Goal: Task Accomplishment & Management: Manage account settings

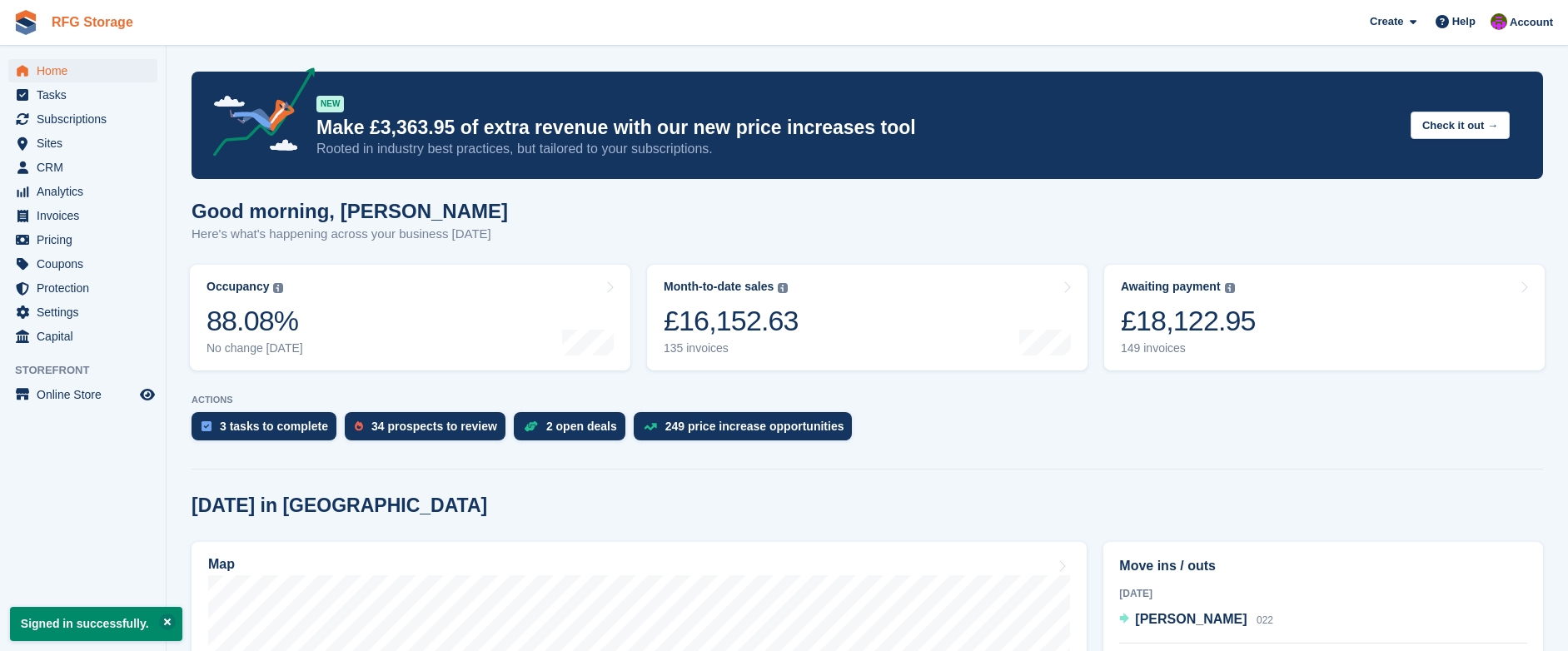
click at [45, 14] on link "RFG Storage" at bounding box center [92, 22] width 95 height 28
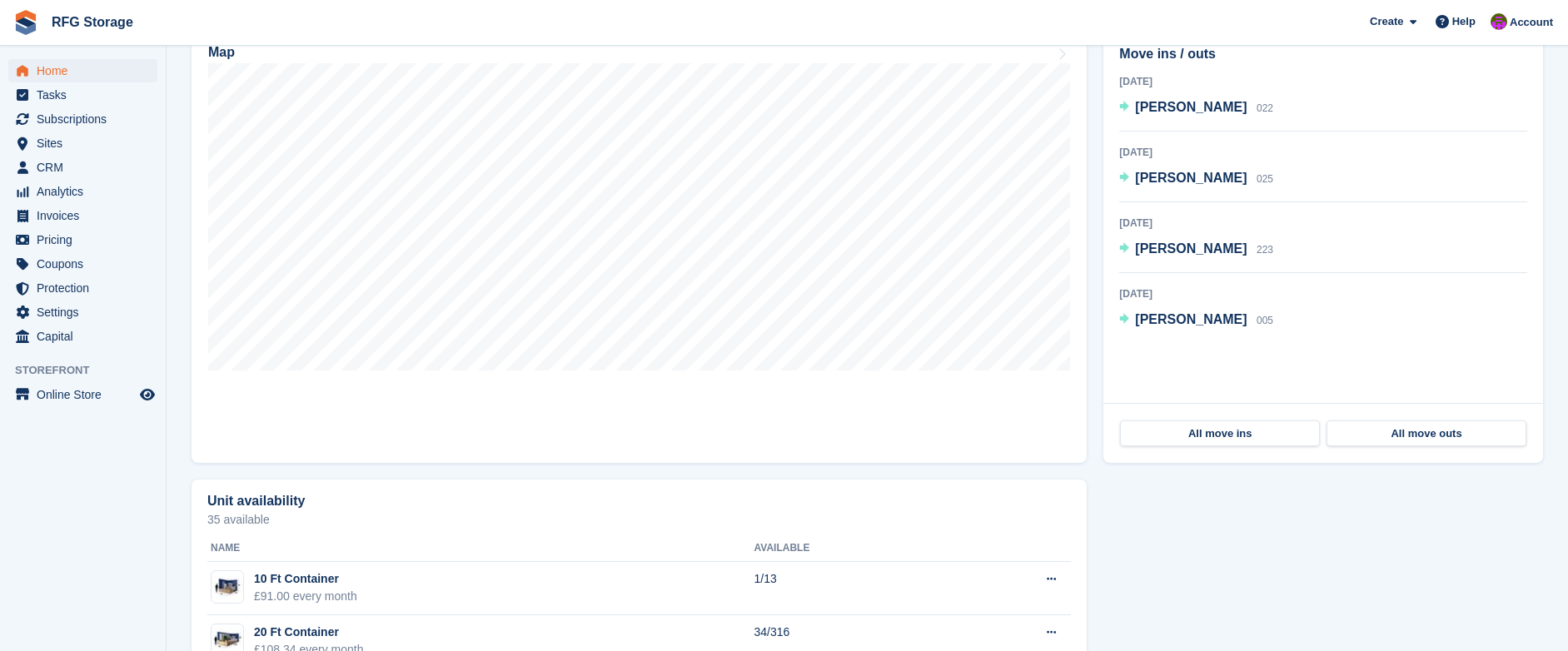
scroll to position [566, 0]
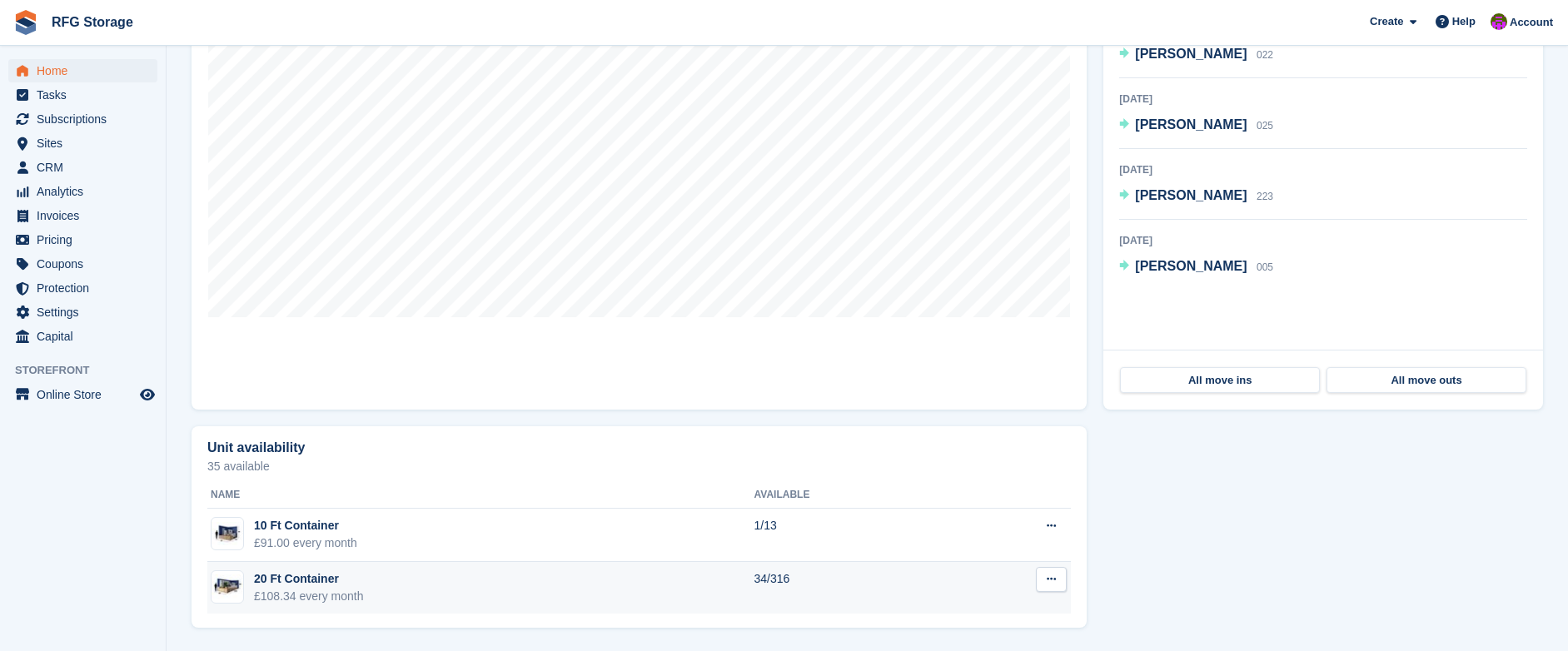
click at [373, 593] on td "20 Ft Container £108.34 every month" at bounding box center [480, 588] width 547 height 53
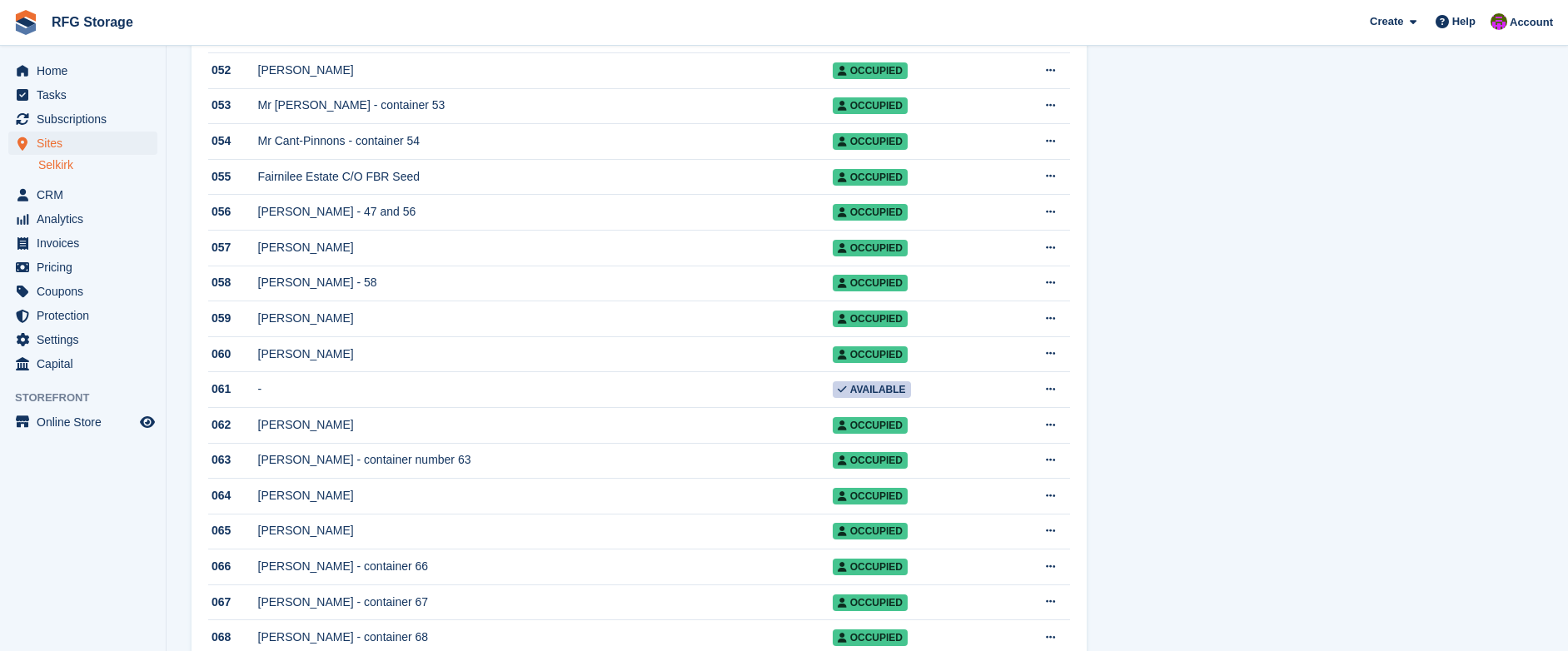
scroll to position [2087, 0]
click at [315, 44] on div "Mr Wright - container 253" at bounding box center [545, 35] width 574 height 17
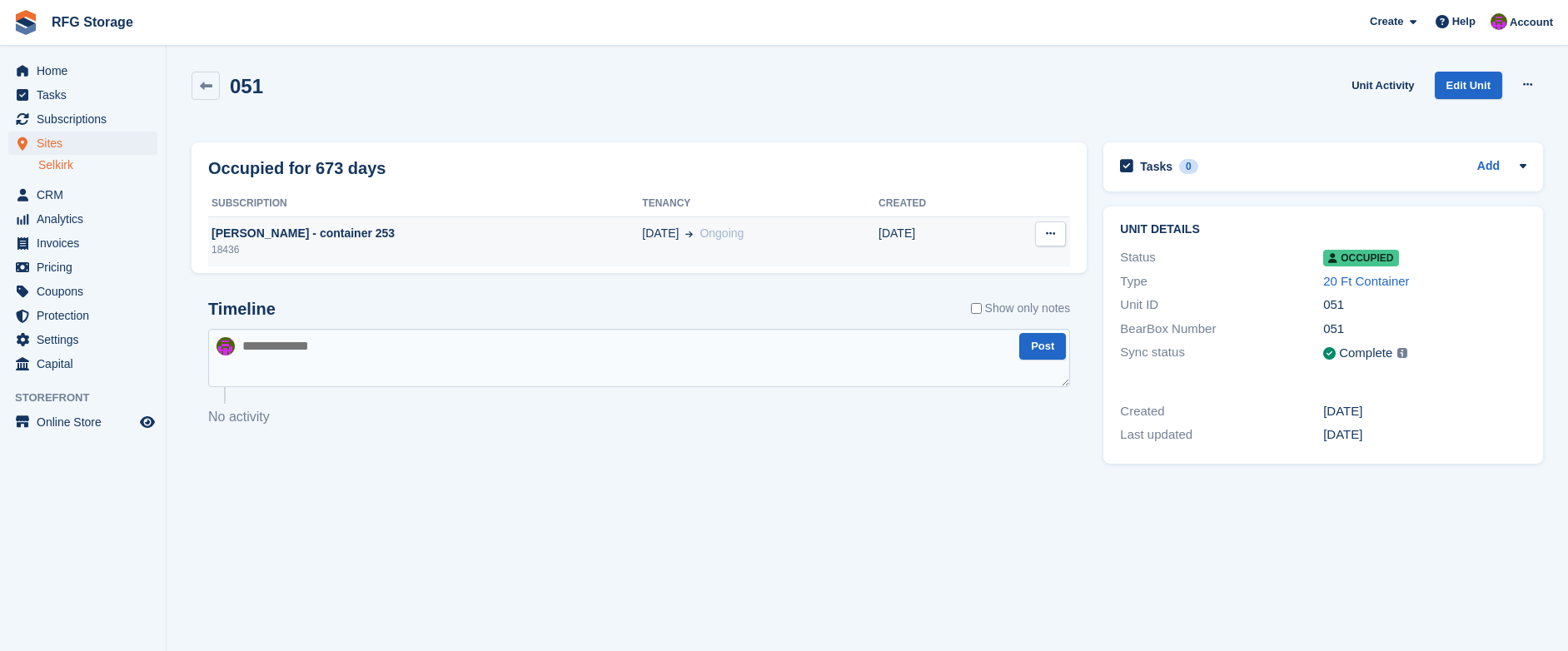
click at [347, 245] on div "18436" at bounding box center [424, 249] width 434 height 15
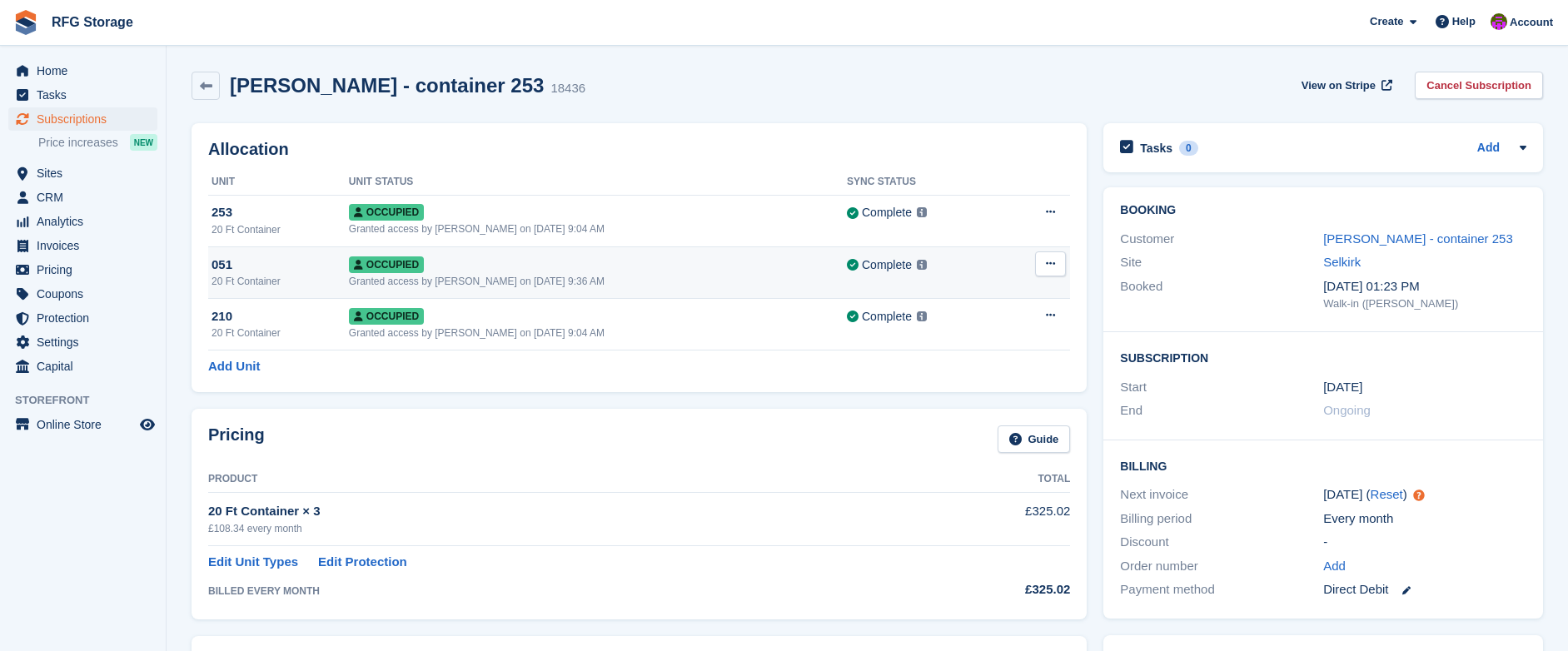
click at [1051, 267] on icon at bounding box center [1051, 263] width 9 height 11
click at [936, 329] on p "Deallocate" at bounding box center [986, 332] width 145 height 22
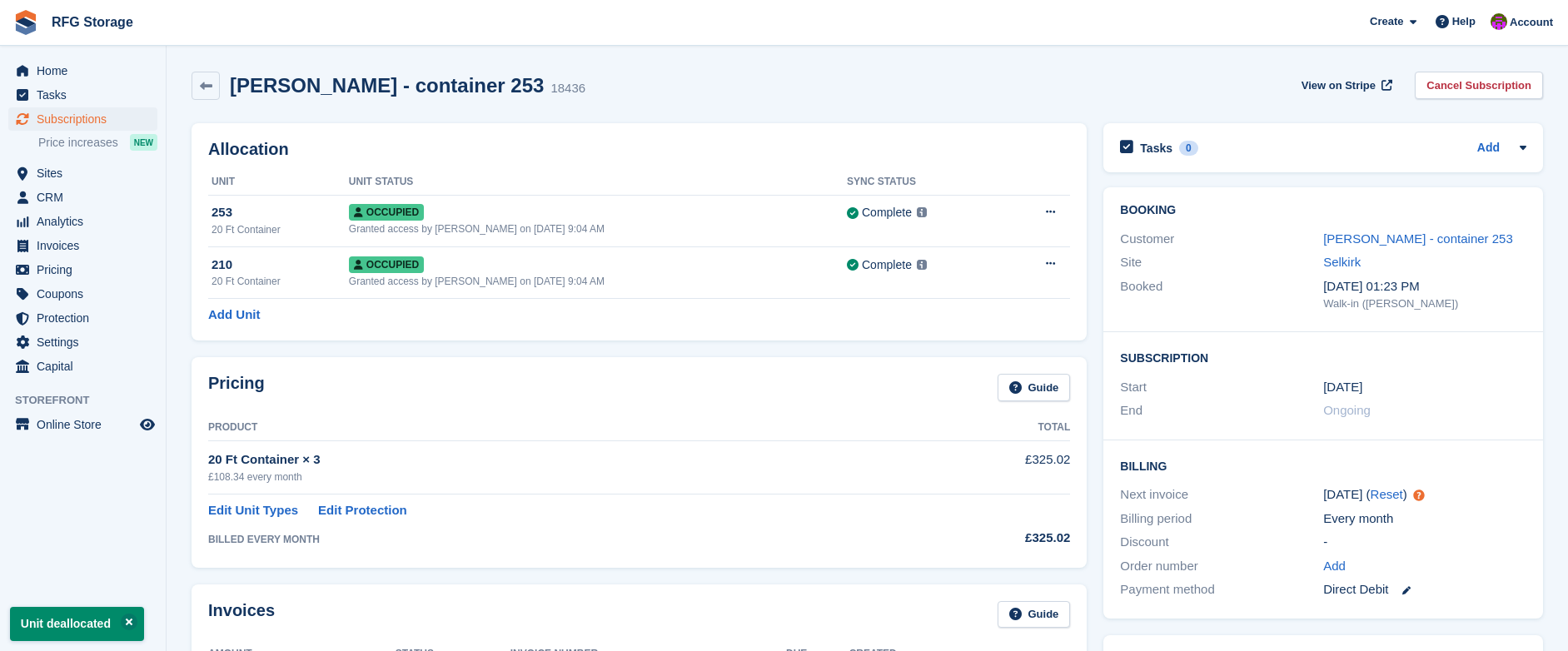
click at [235, 509] on link "Edit Unit Types" at bounding box center [253, 510] width 90 height 19
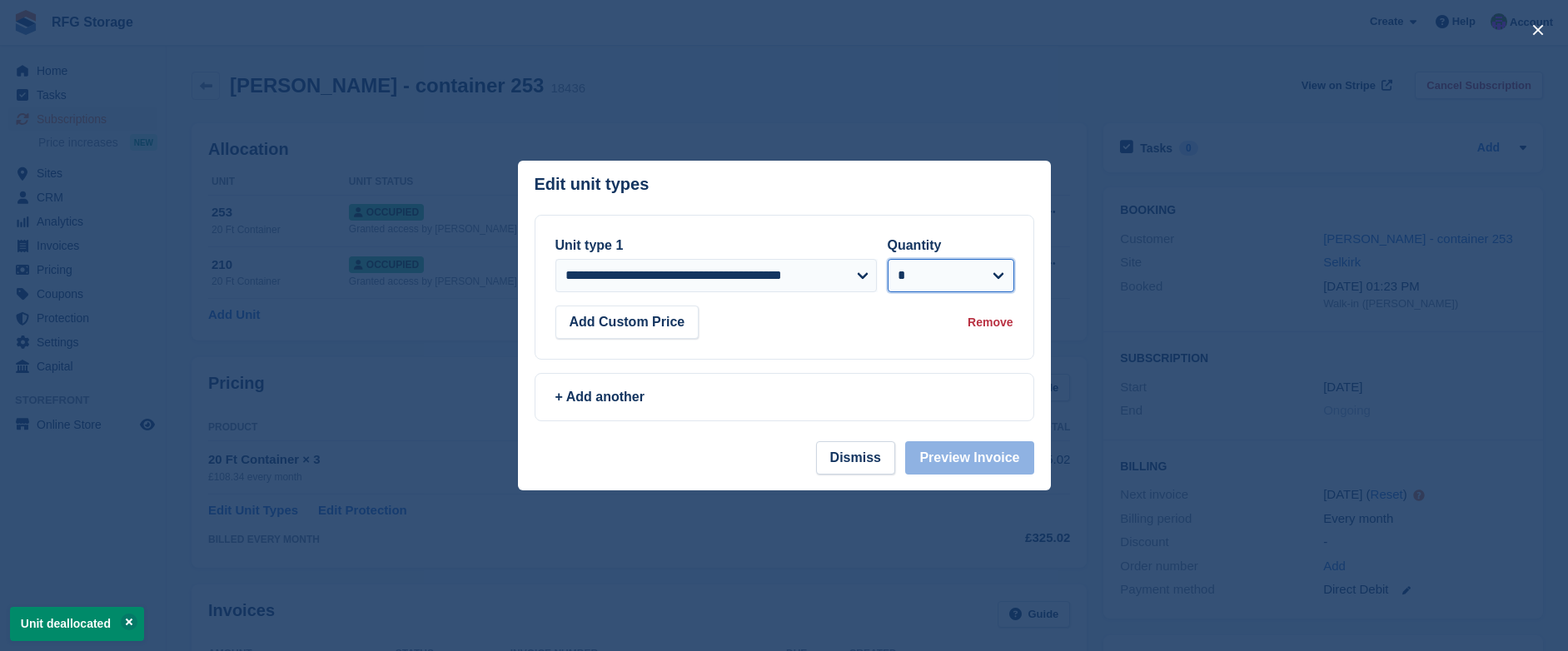
click at [991, 275] on select "* * * * * * * * * ** ** ** ** ** ** ** ** ** ** ** ** ** ** ** ** ** ** ** ** *…" at bounding box center [950, 275] width 127 height 34
select select "*"
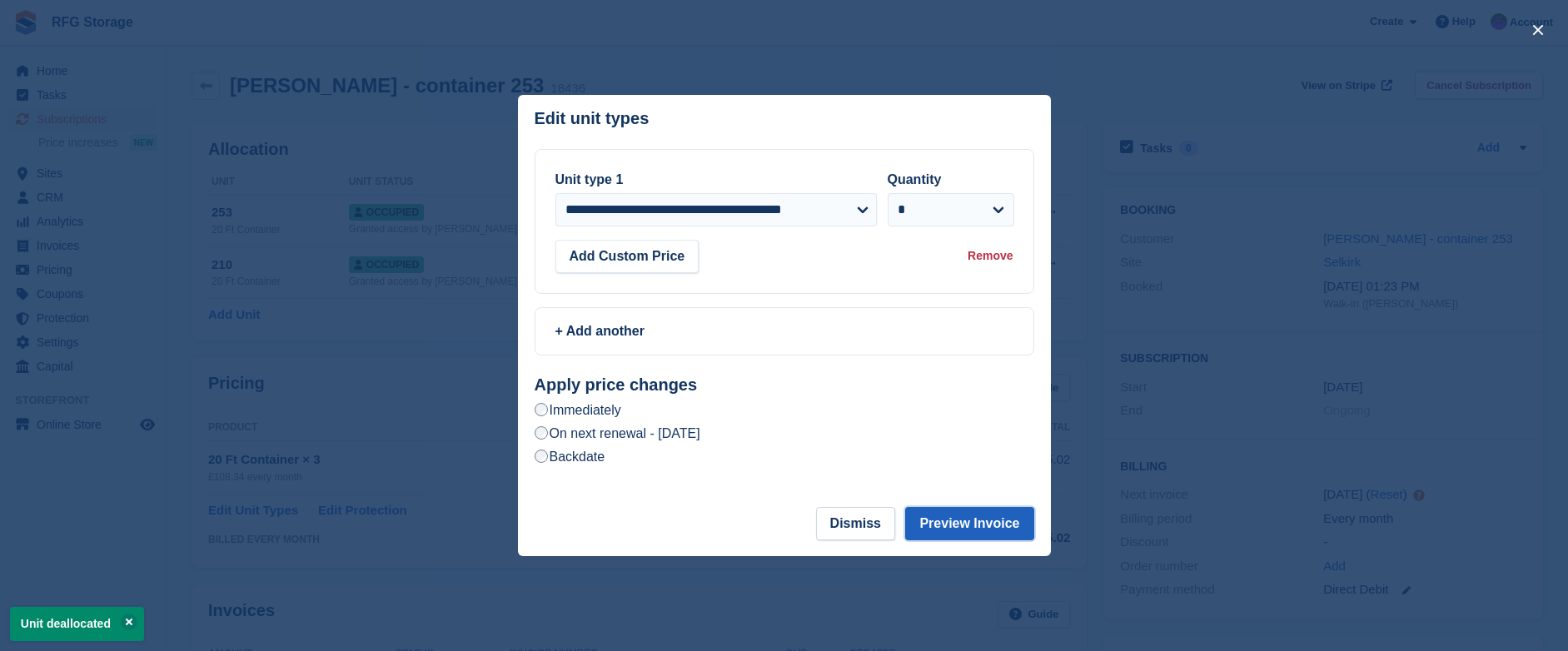
click at [975, 525] on button "Preview Invoice" at bounding box center [969, 523] width 129 height 34
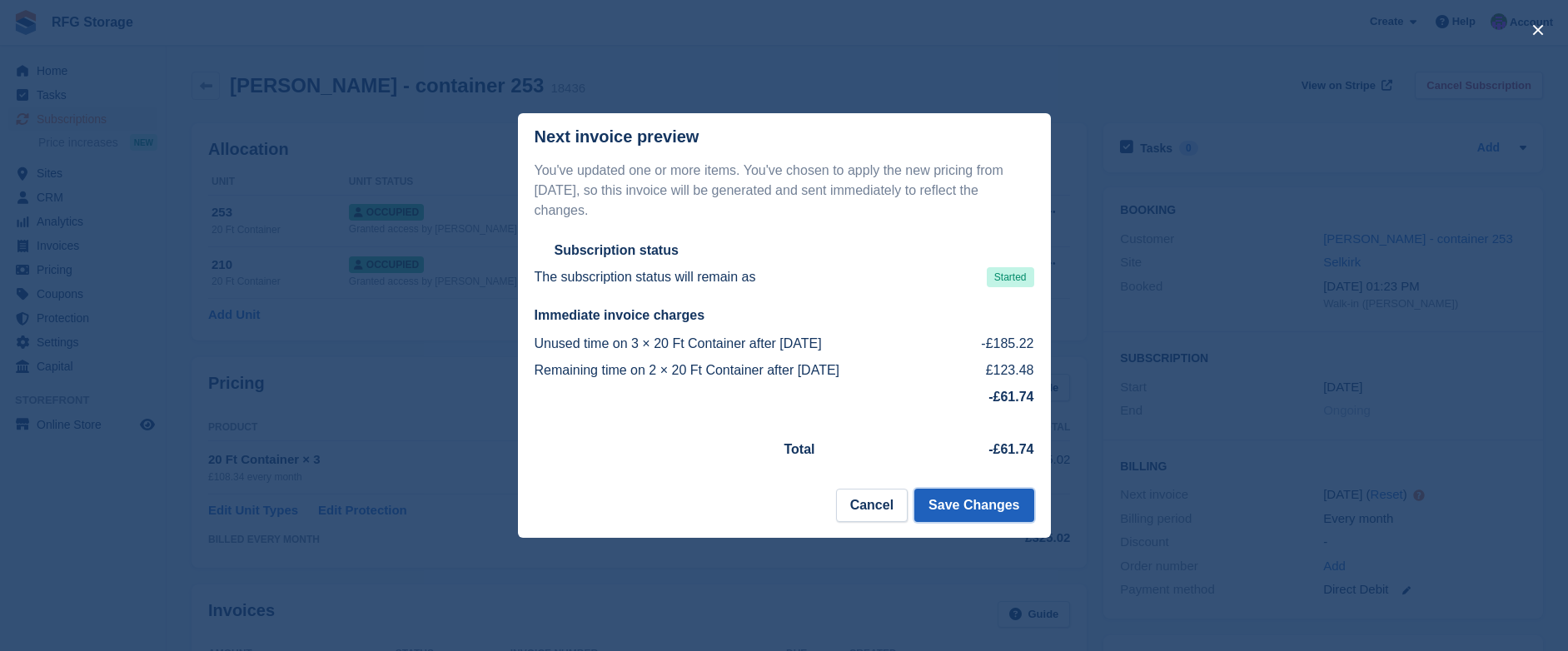
click at [961, 508] on button "Save Changes" at bounding box center [974, 505] width 119 height 34
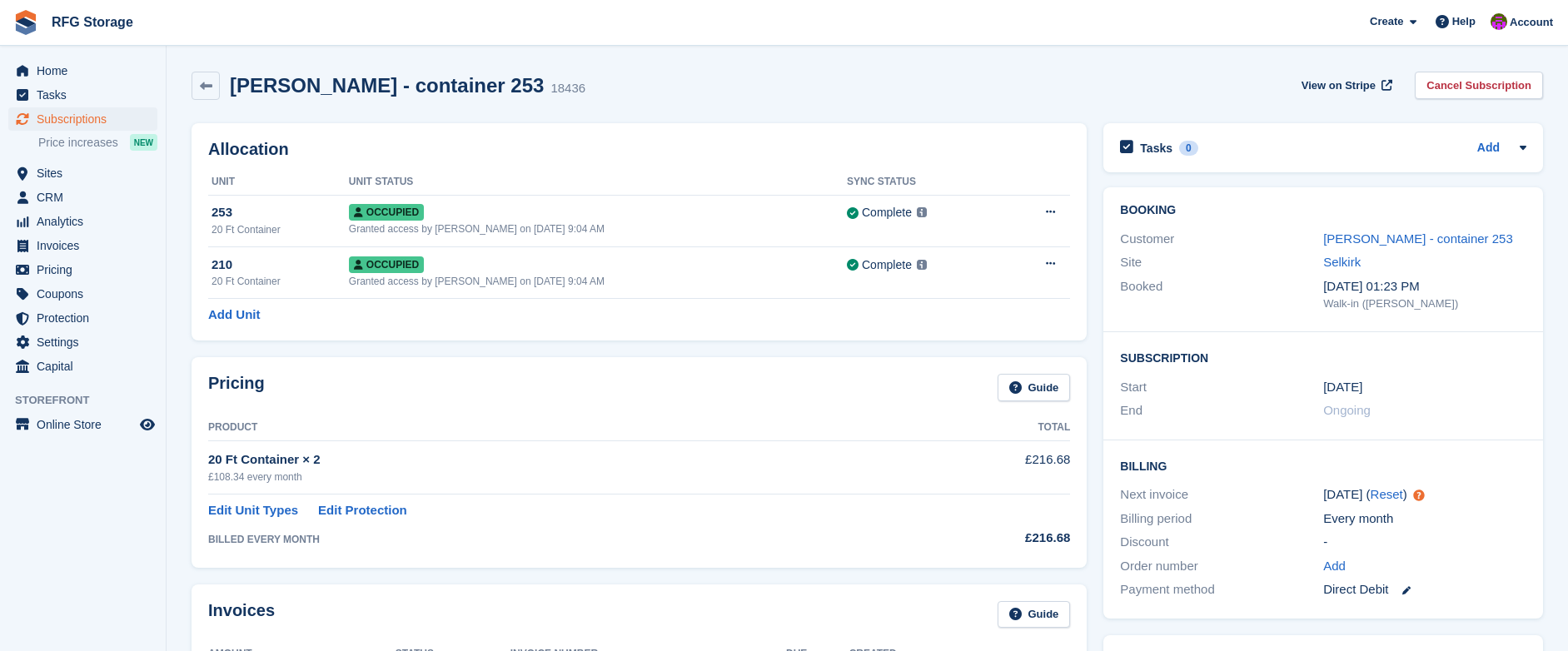
click at [31, 23] on img at bounding box center [25, 22] width 25 height 25
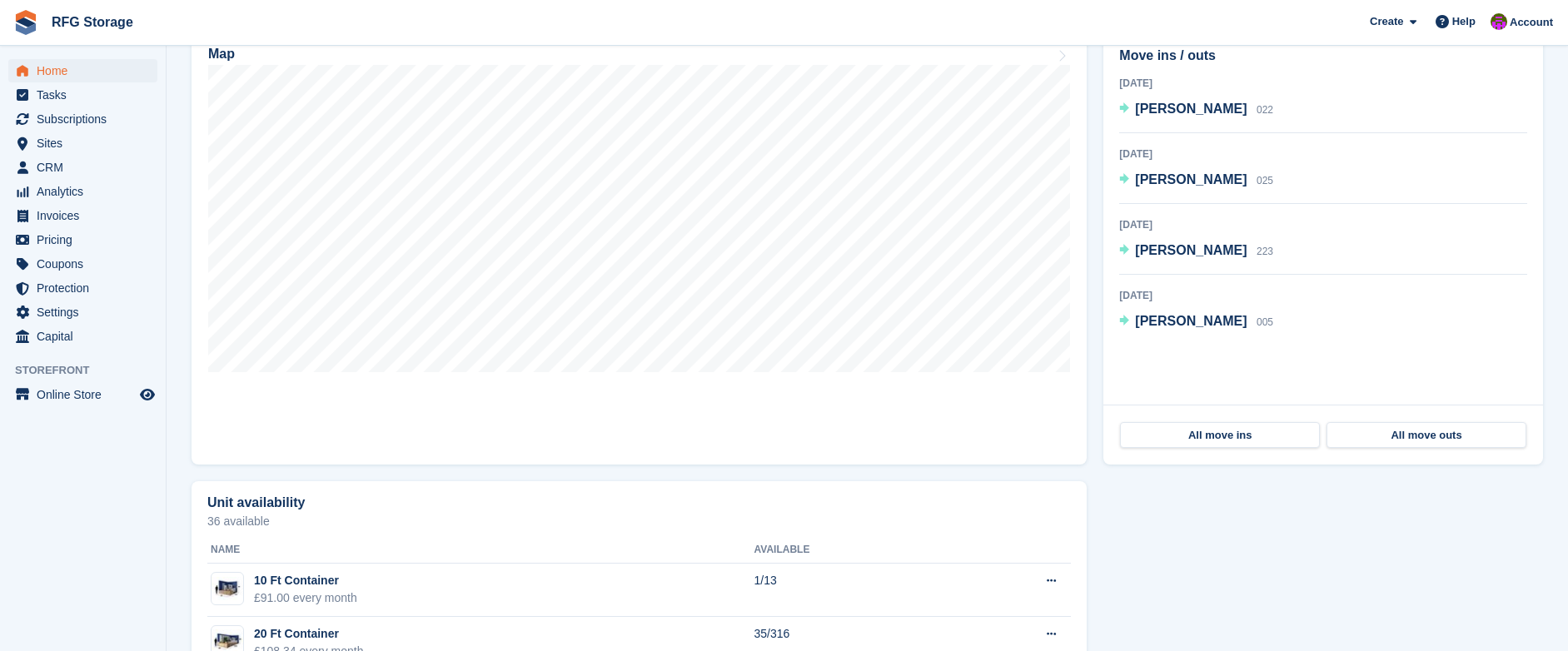
scroll to position [566, 0]
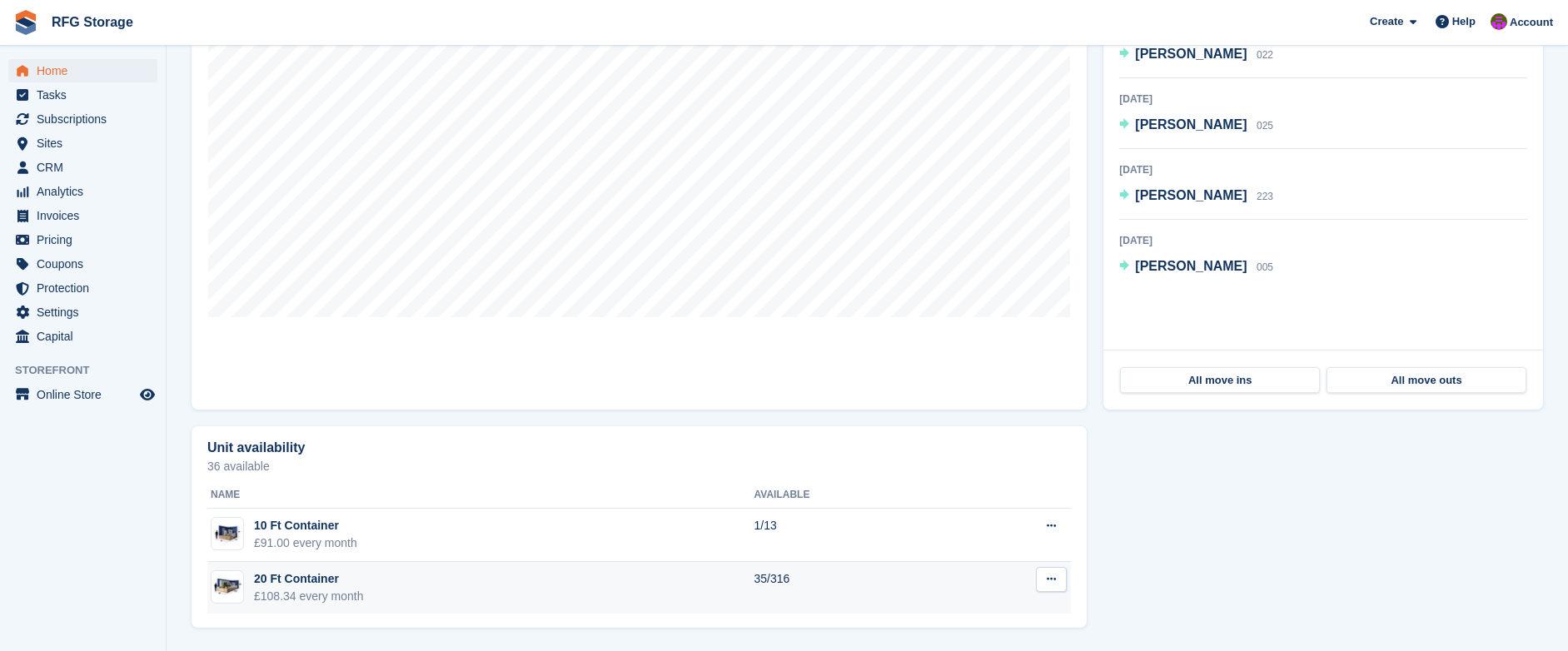
click at [353, 579] on div "20 Ft Container" at bounding box center [308, 579] width 110 height 17
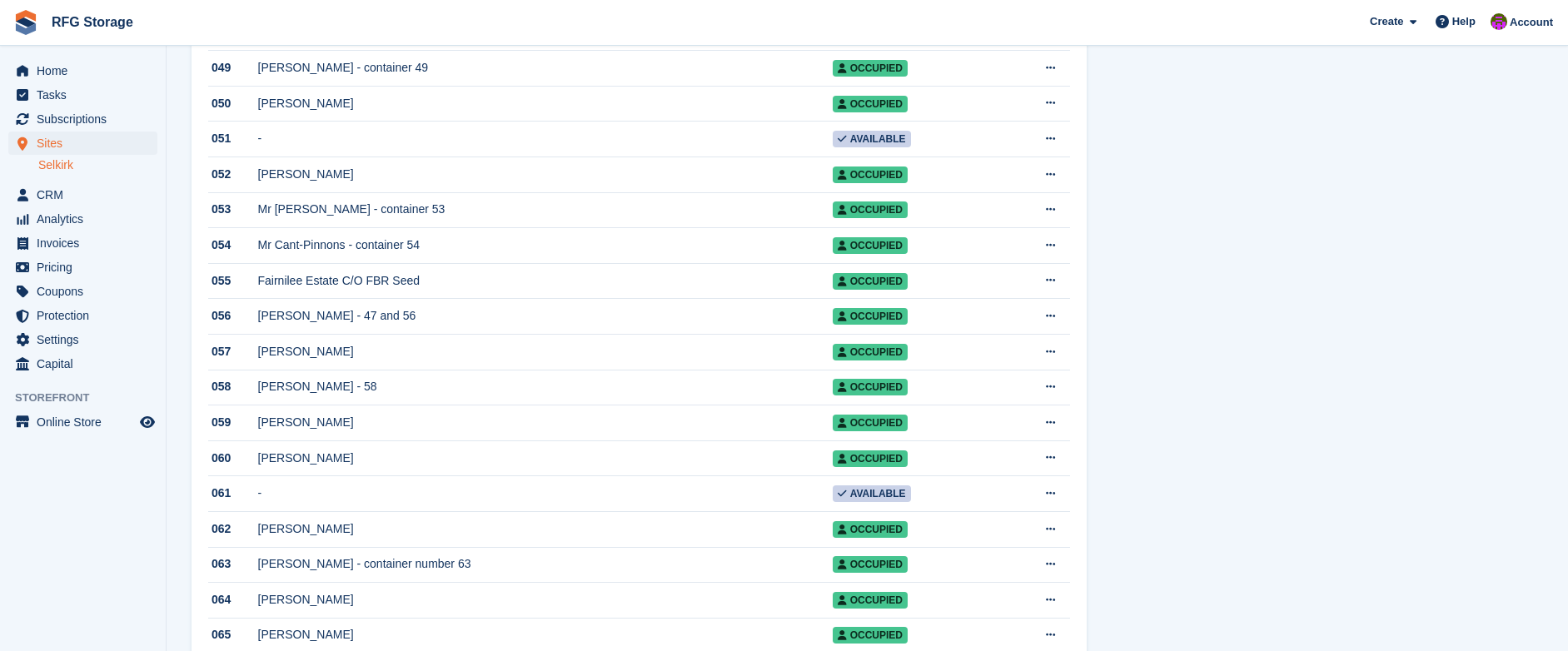
scroll to position [2081, 0]
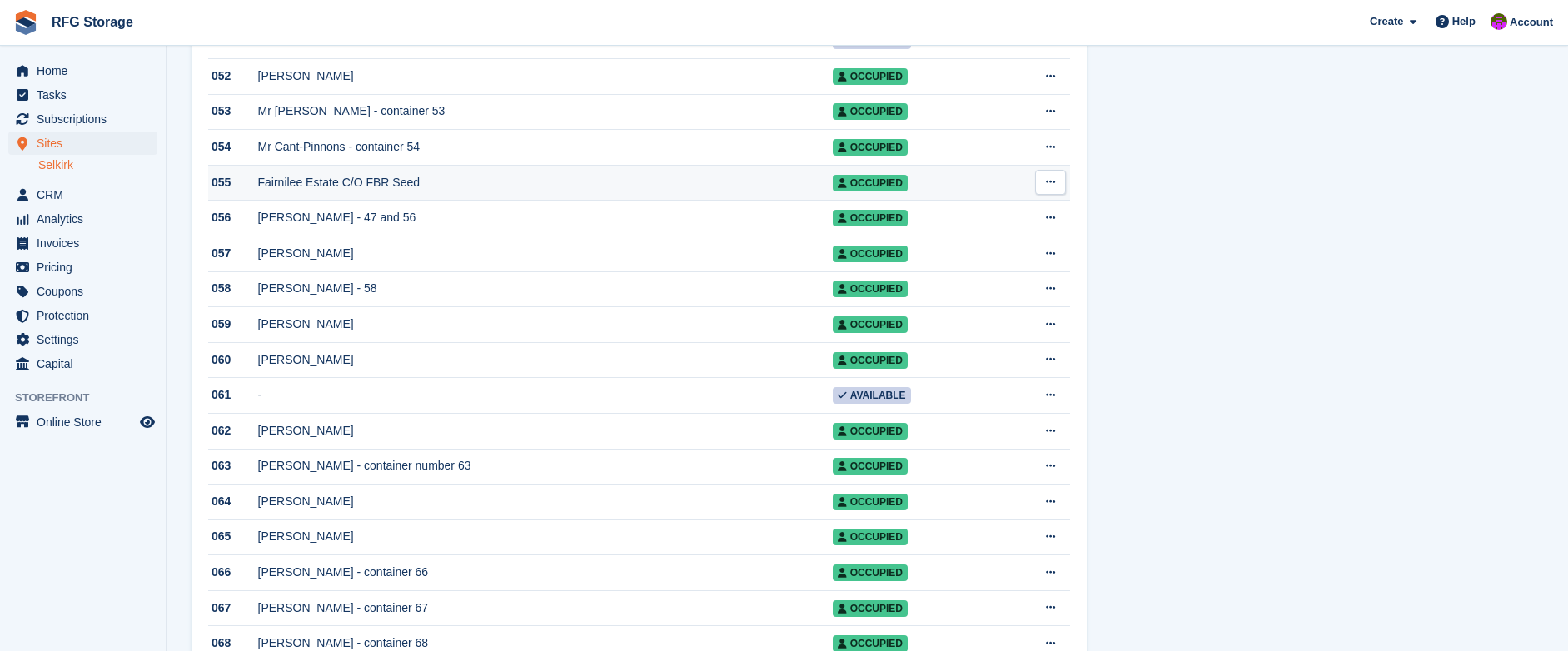
click at [344, 201] on td "Fairnilee Estate C/O FBR Seed" at bounding box center [545, 183] width 574 height 36
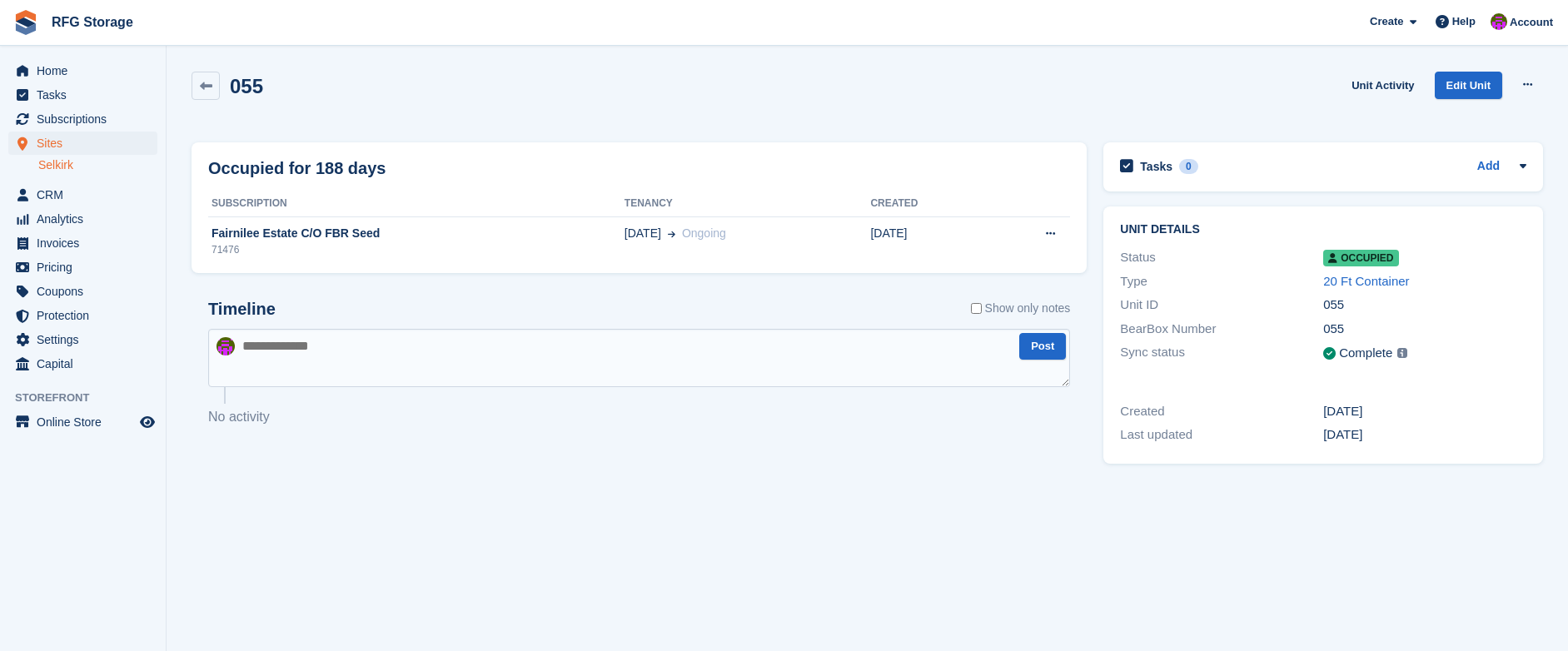
click at [344, 243] on div "71476" at bounding box center [416, 249] width 417 height 15
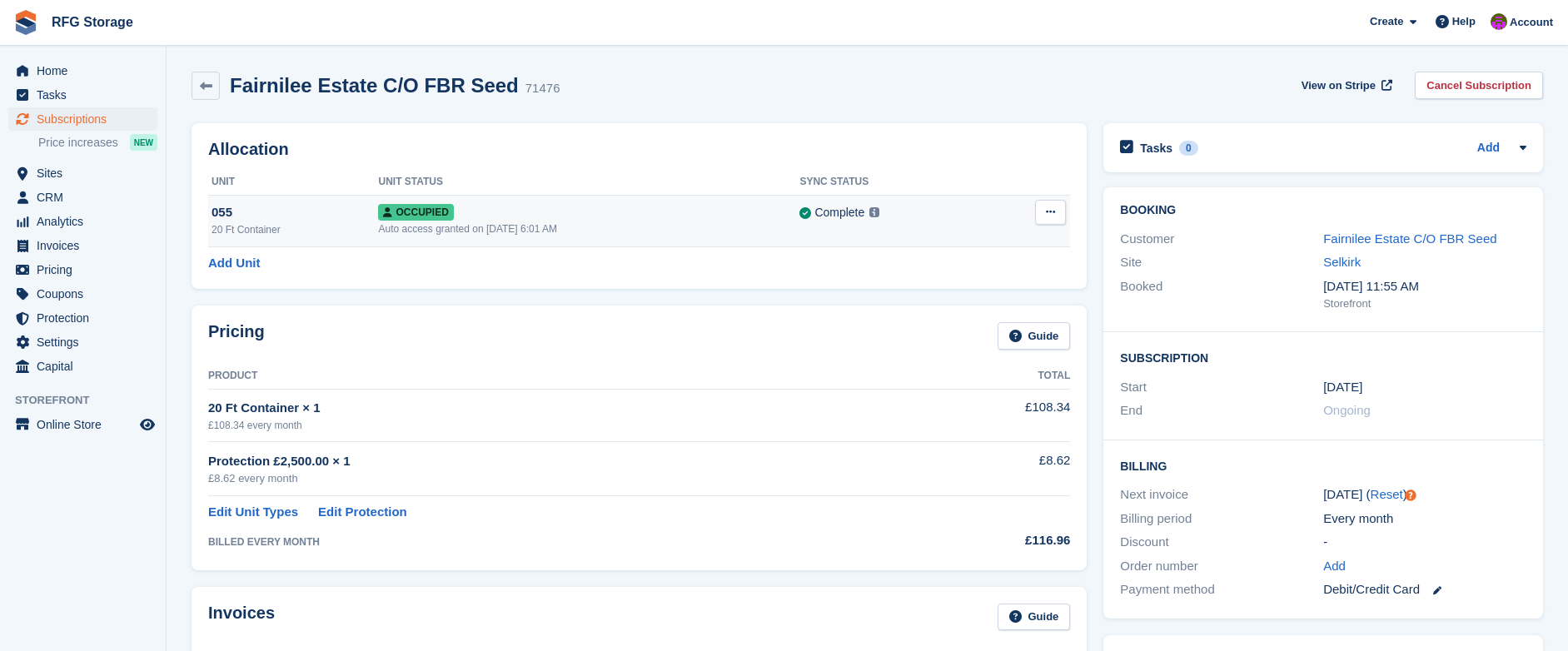
click at [612, 211] on div "Occupied" at bounding box center [588, 212] width 422 height 17
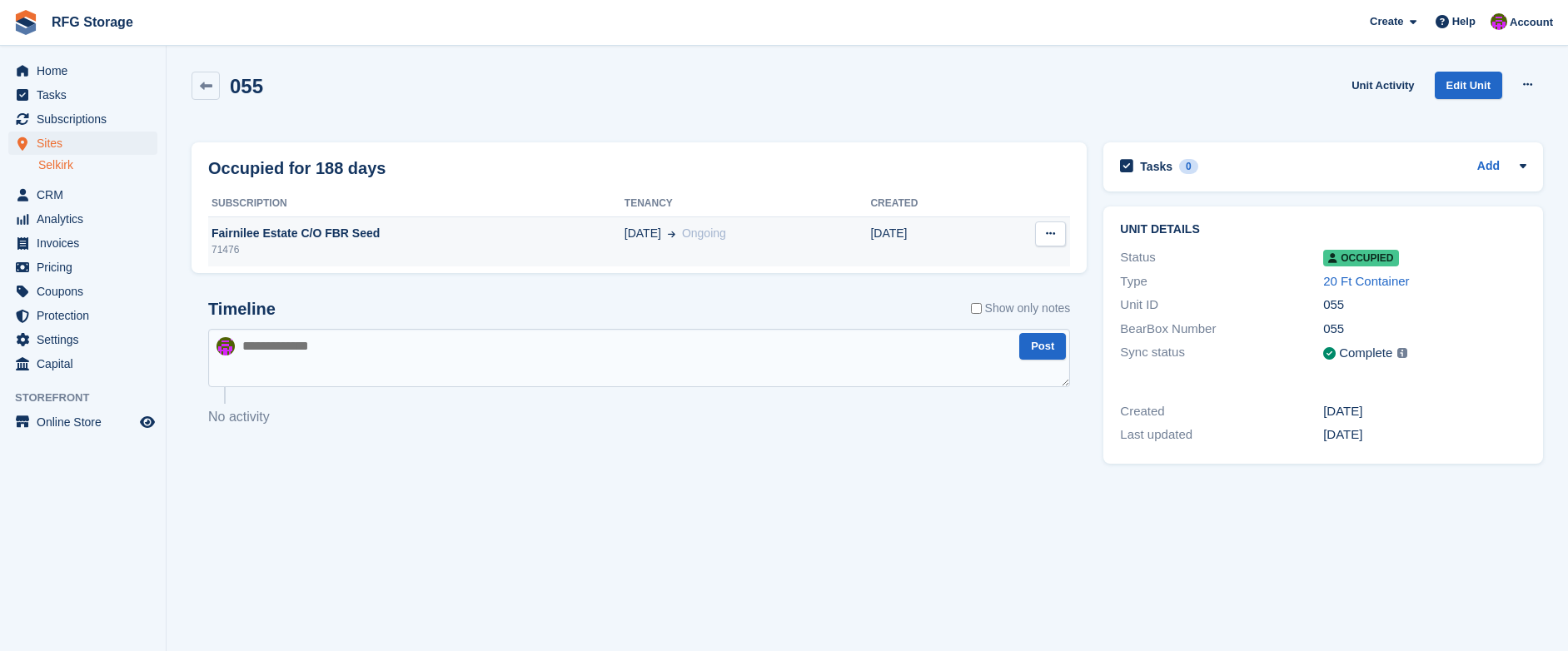
click at [1044, 228] on button at bounding box center [1051, 234] width 31 height 25
click at [956, 263] on p "Deallocate" at bounding box center [986, 266] width 145 height 22
click at [681, 247] on td "05 Feb Ongoing" at bounding box center [748, 241] width 247 height 50
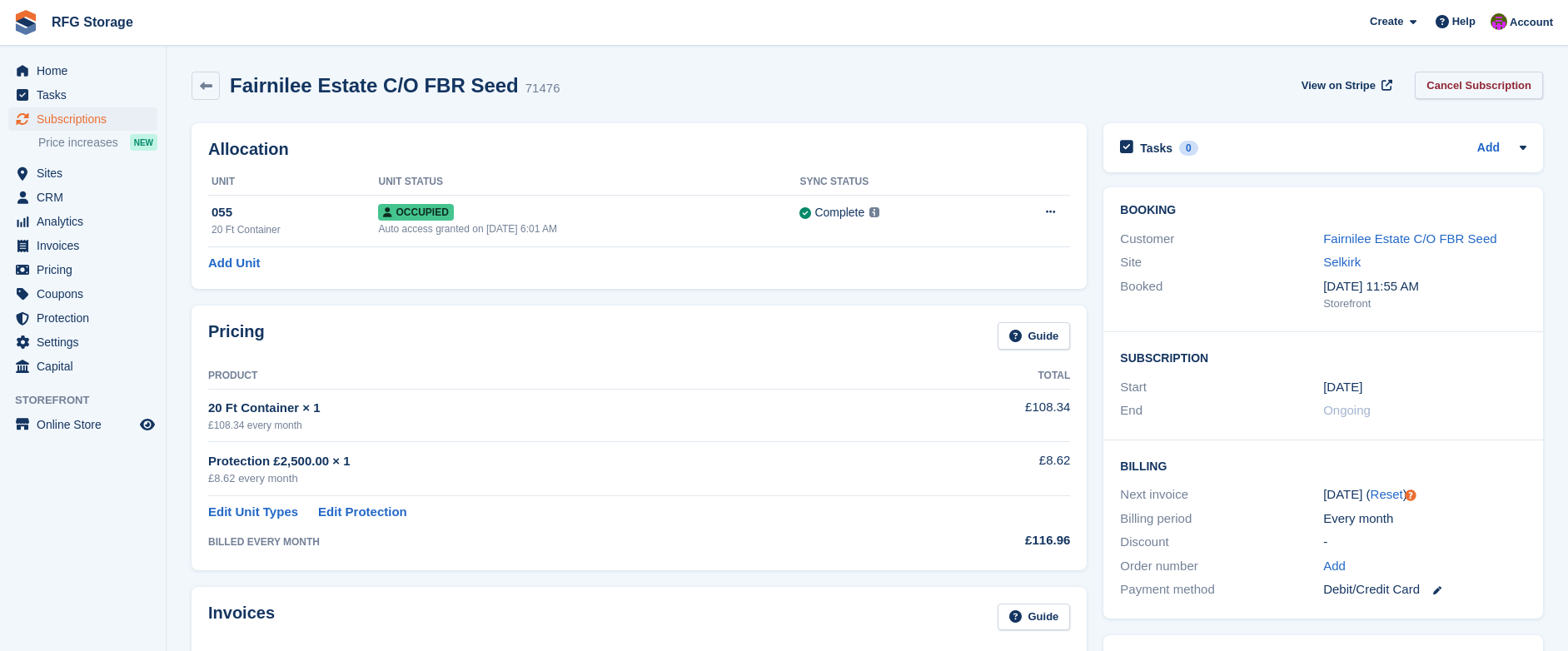
click at [1432, 88] on link "Cancel Subscription" at bounding box center [1478, 85] width 129 height 28
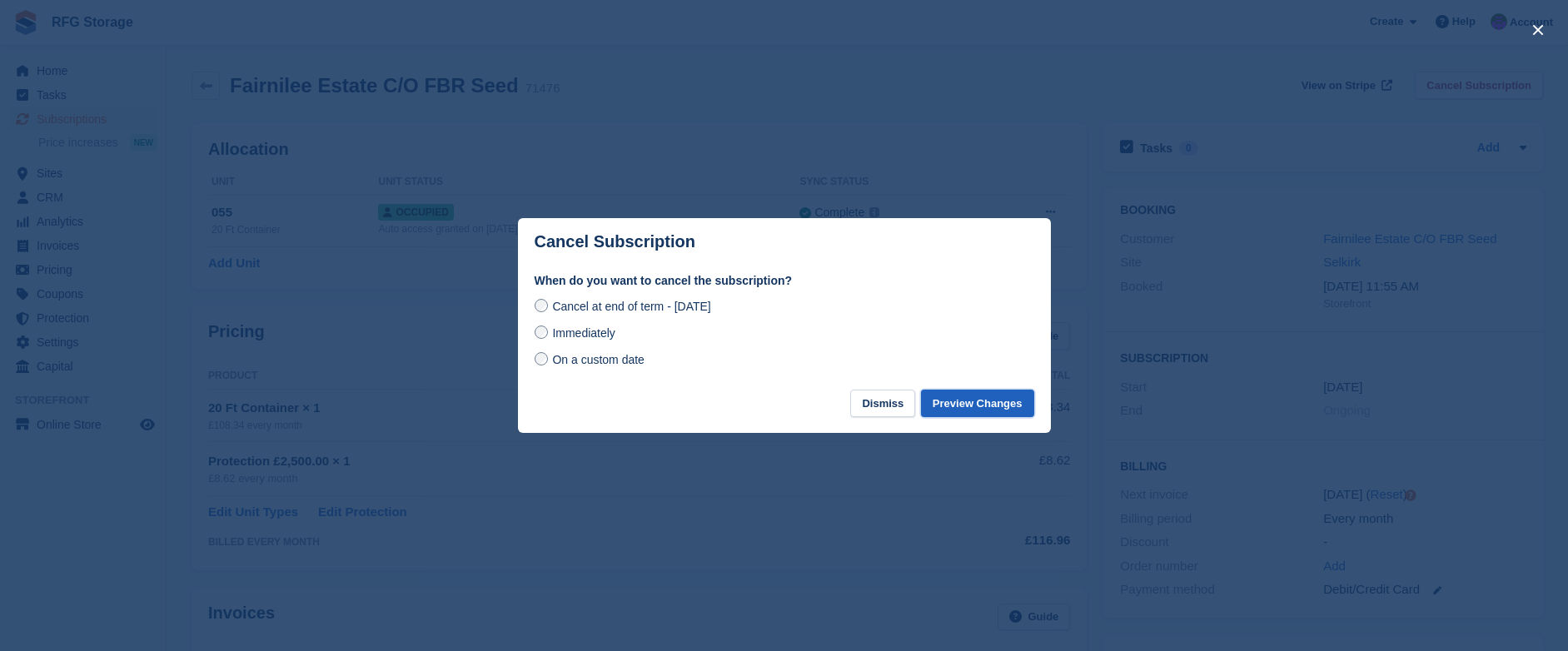
click at [956, 402] on button "Preview Changes" at bounding box center [977, 404] width 113 height 28
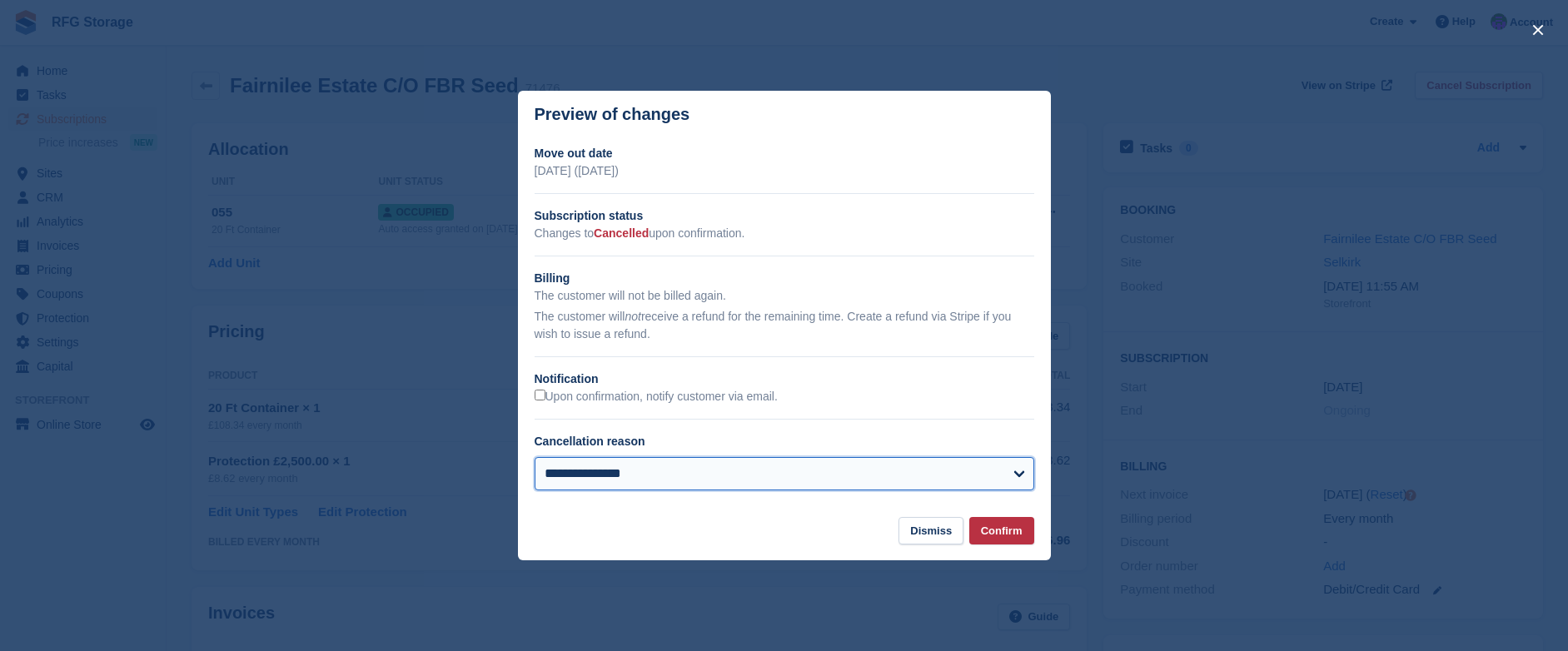
click at [794, 462] on select "**********" at bounding box center [784, 473] width 499 height 34
select select "**********"
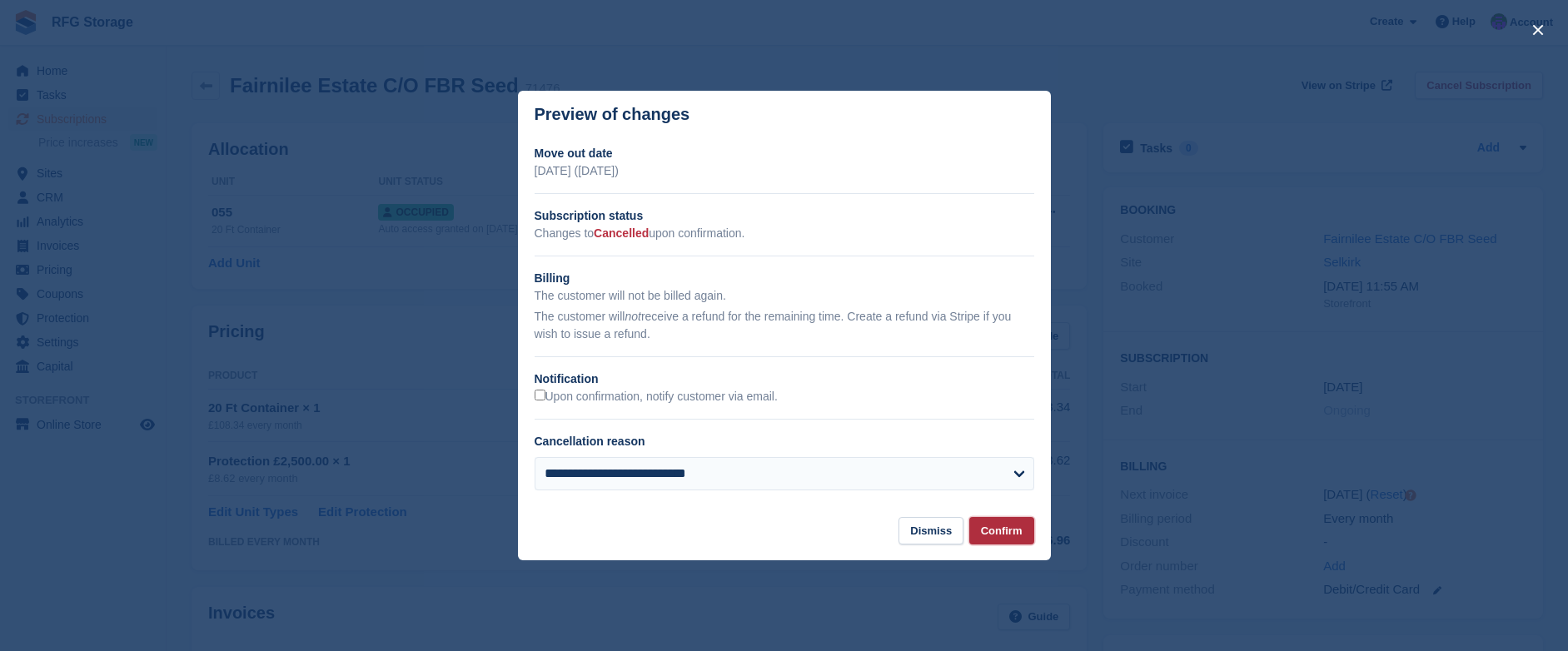
click at [995, 529] on button "Confirm" at bounding box center [1001, 531] width 65 height 28
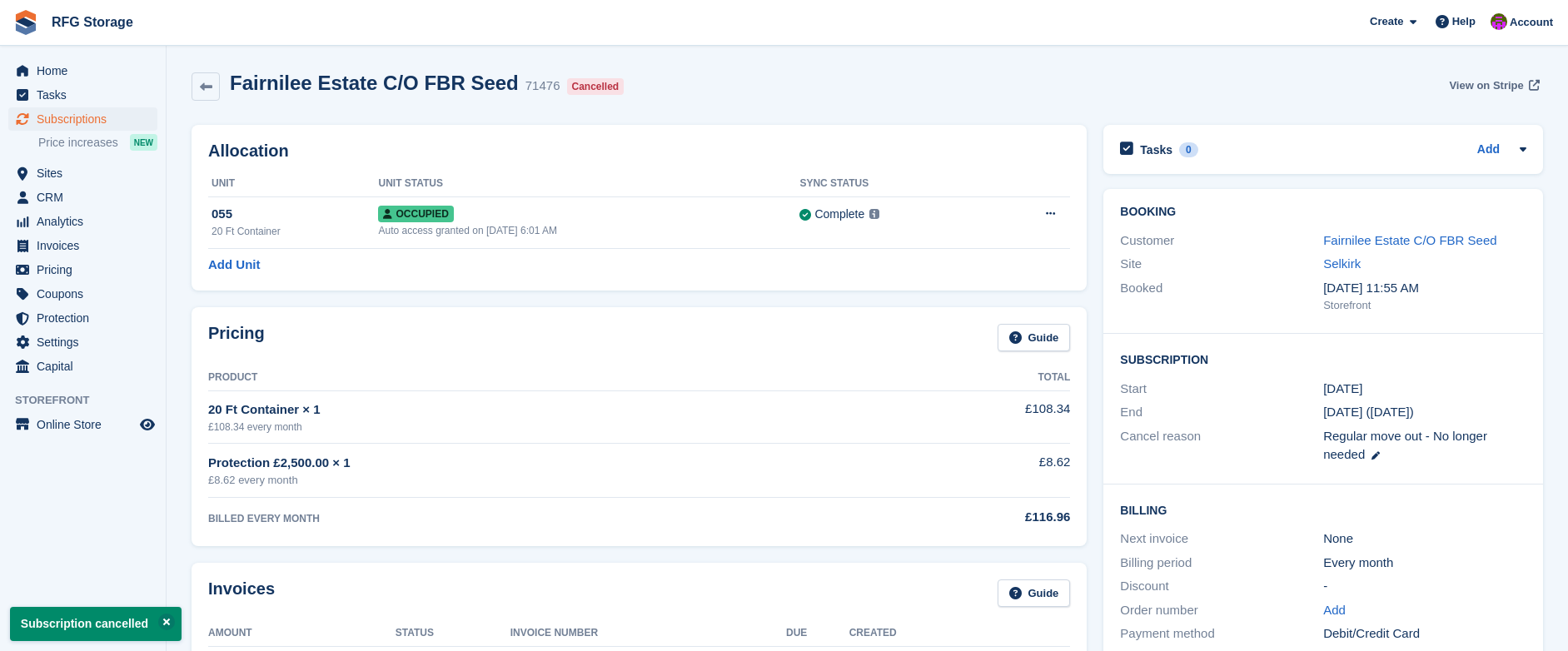
click at [1473, 81] on span "View on Stripe" at bounding box center [1486, 85] width 74 height 16
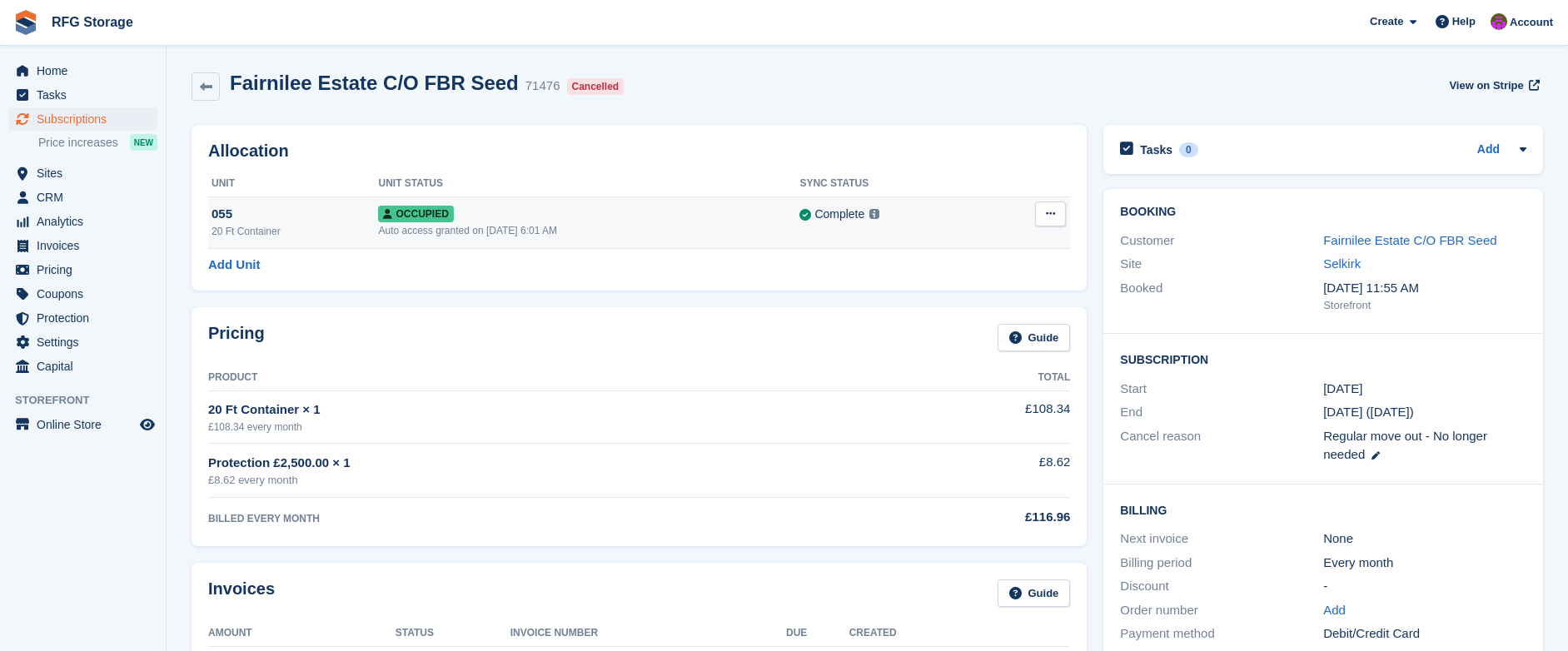
click at [1042, 219] on button at bounding box center [1051, 214] width 31 height 25
click at [981, 284] on p "Deallocate" at bounding box center [986, 282] width 145 height 22
